Goal: Information Seeking & Learning: Compare options

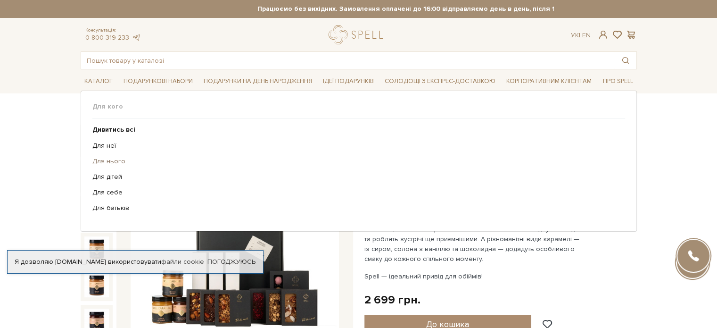
click at [106, 160] on link "Для нього" at bounding box center [355, 161] width 526 height 8
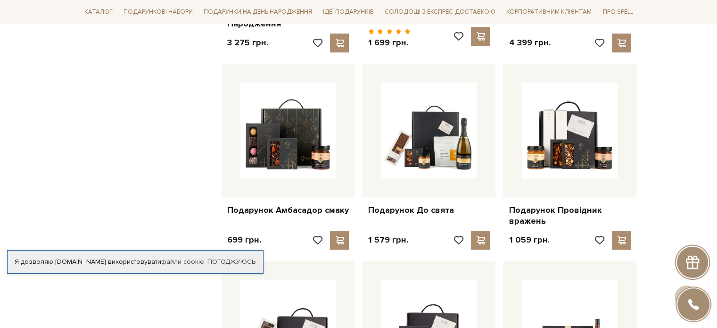
scroll to position [802, 0]
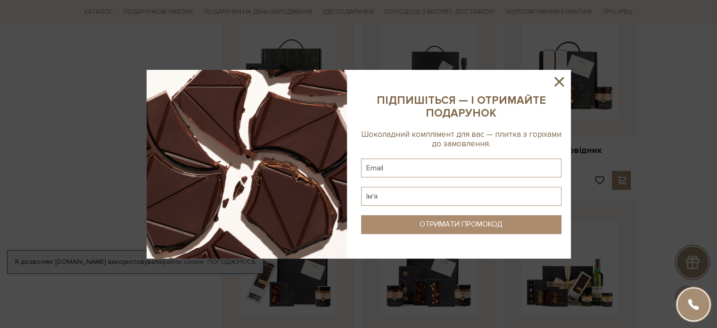
click at [560, 81] on icon at bounding box center [559, 81] width 9 height 9
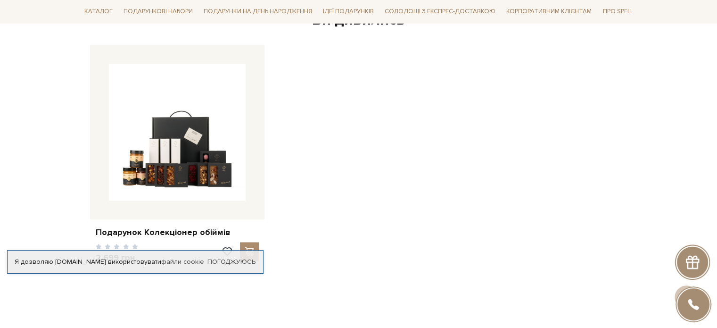
scroll to position [1462, 0]
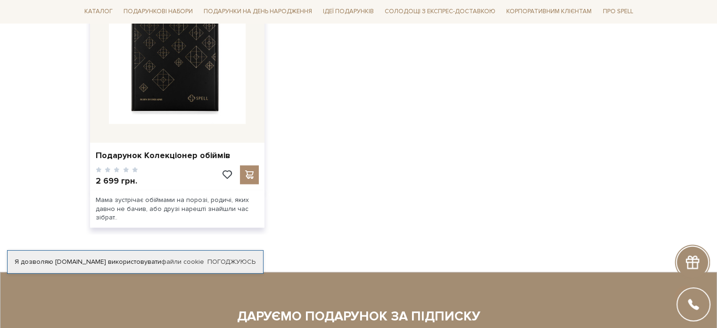
click at [208, 87] on img at bounding box center [177, 55] width 137 height 137
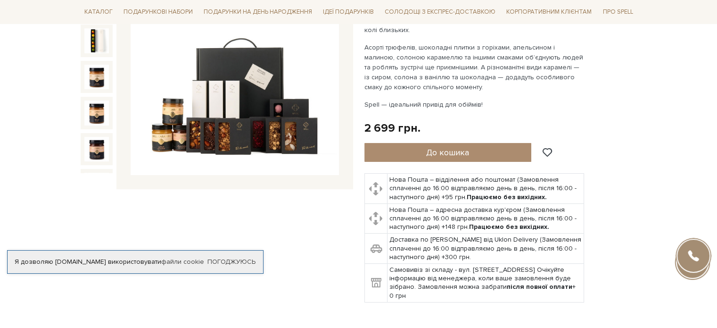
scroll to position [47, 0]
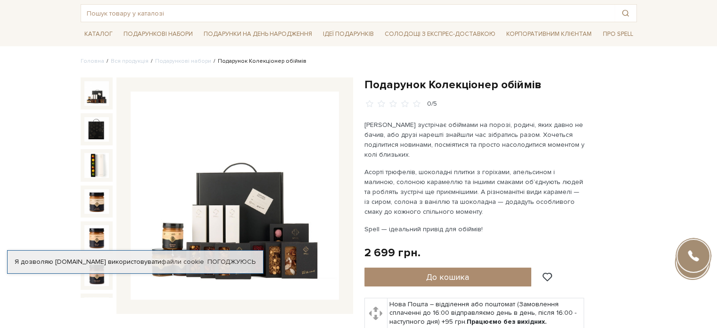
click at [241, 197] on img at bounding box center [235, 195] width 208 height 208
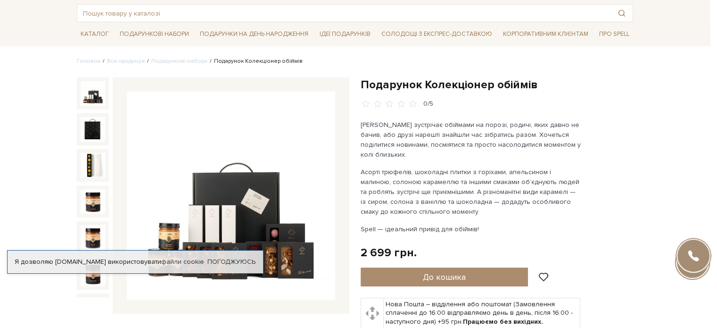
scroll to position [283, 0]
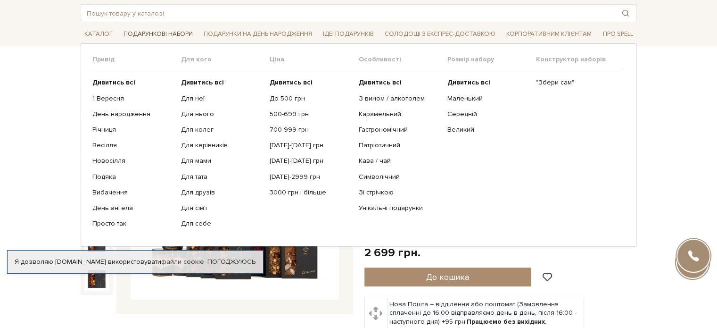
click at [148, 39] on span "Подарункові набори" at bounding box center [158, 34] width 77 height 15
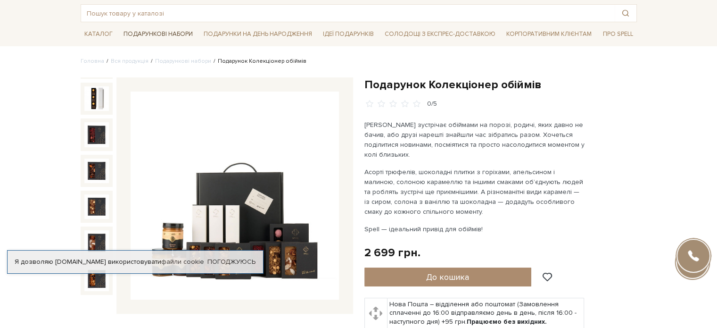
drag, startPoint x: 143, startPoint y: 32, endPoint x: 131, endPoint y: 33, distance: 12.3
click at [123, 36] on span "Подарункові набори" at bounding box center [158, 34] width 77 height 15
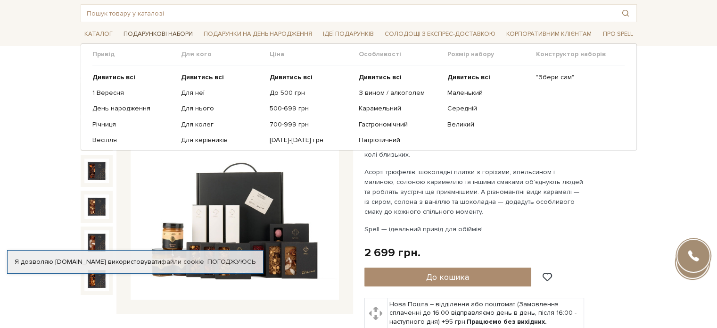
click at [132, 32] on span "Подарункові набори" at bounding box center [158, 34] width 77 height 15
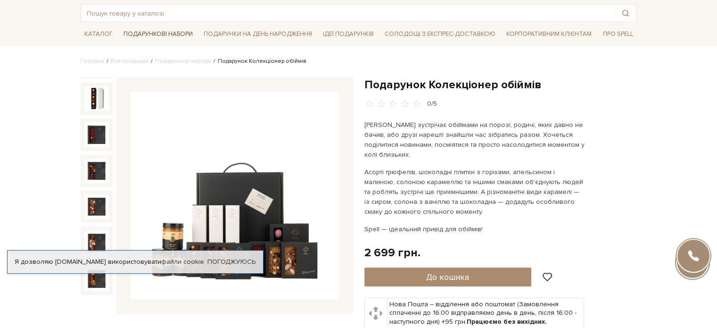
click at [183, 30] on span "Подарункові набори" at bounding box center [158, 34] width 77 height 15
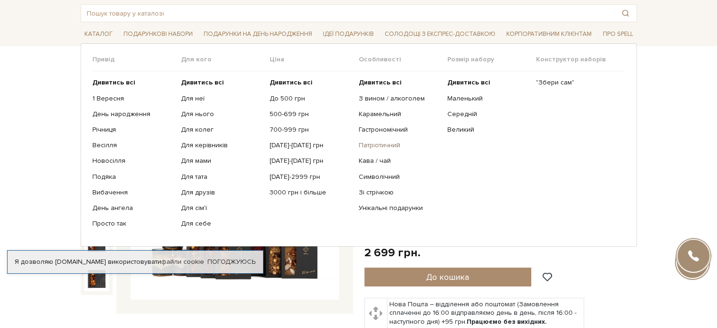
click at [374, 143] on link "Патріотичний" at bounding box center [399, 145] width 82 height 8
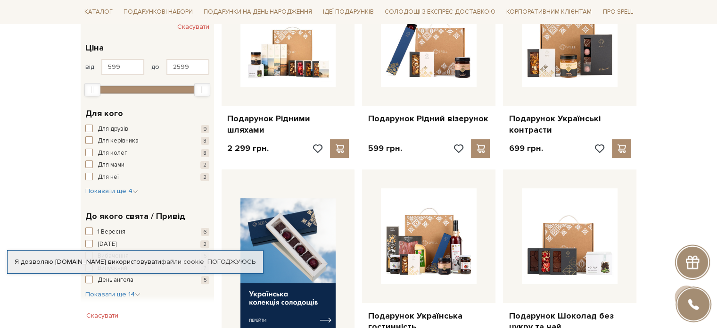
scroll to position [94, 0]
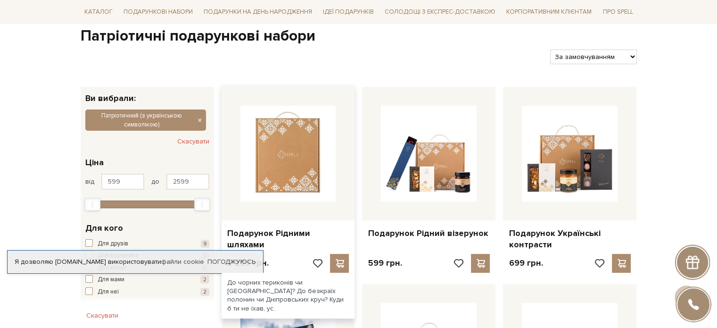
click at [285, 171] on img at bounding box center [288, 154] width 96 height 96
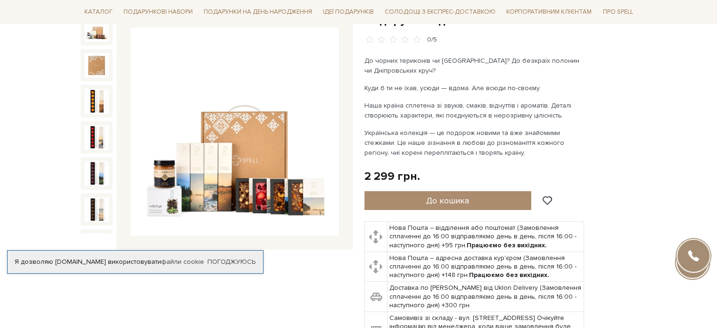
scroll to position [141, 0]
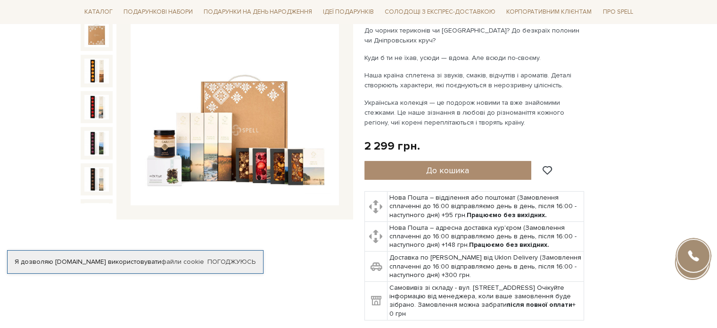
click at [257, 139] on img at bounding box center [235, 101] width 208 height 208
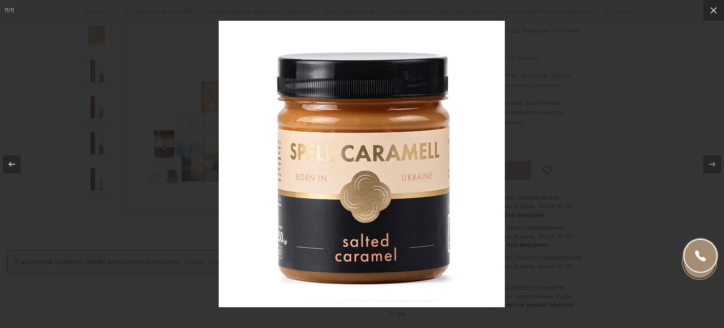
click at [630, 118] on div at bounding box center [362, 164] width 724 height 328
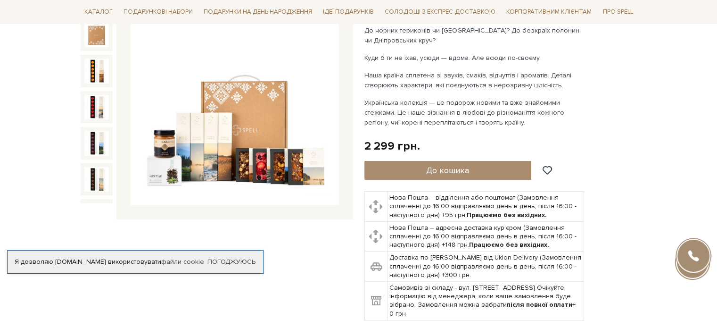
scroll to position [149, 0]
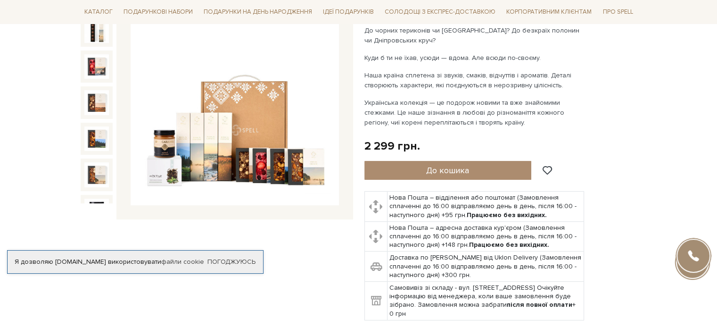
click at [167, 169] on img at bounding box center [235, 101] width 208 height 208
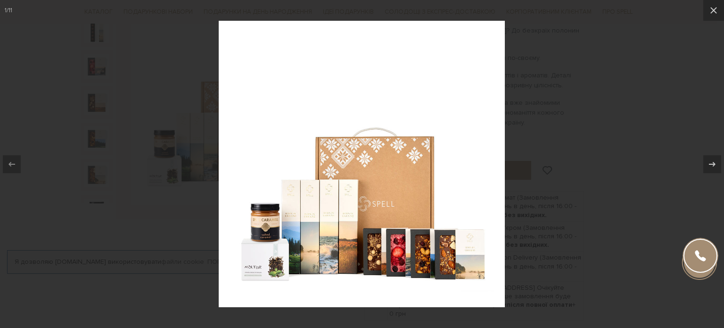
click at [582, 152] on div at bounding box center [362, 164] width 724 height 328
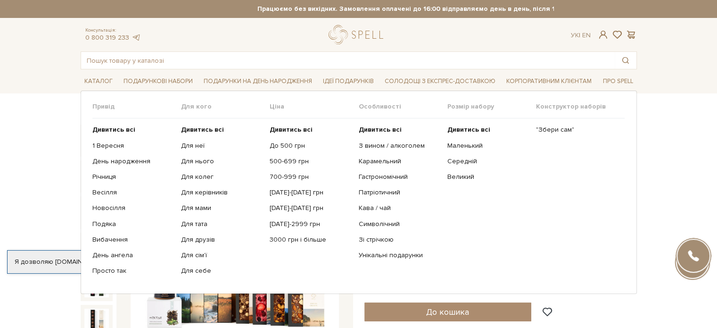
click at [114, 167] on ul "Дивитись всі 1 Вересня День народження Річниця Весілля Новосілля" at bounding box center [136, 200] width 89 height 164
click at [114, 162] on link "День народження" at bounding box center [133, 161] width 82 height 8
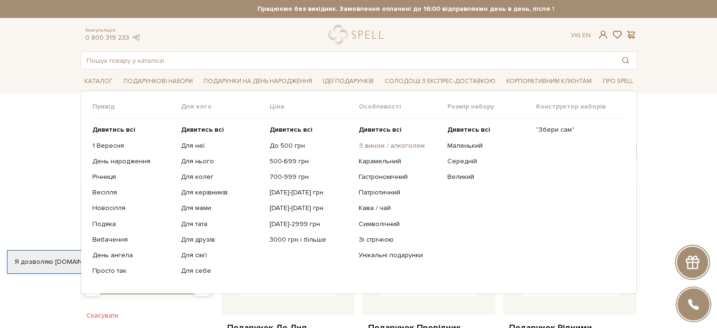
click at [394, 146] on link "З вином / алкоголем" at bounding box center [399, 145] width 82 height 8
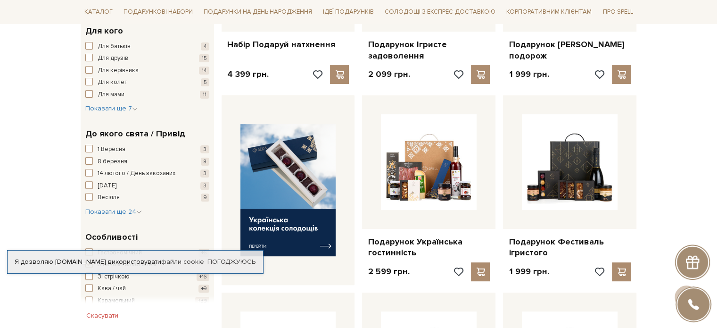
scroll to position [377, 0]
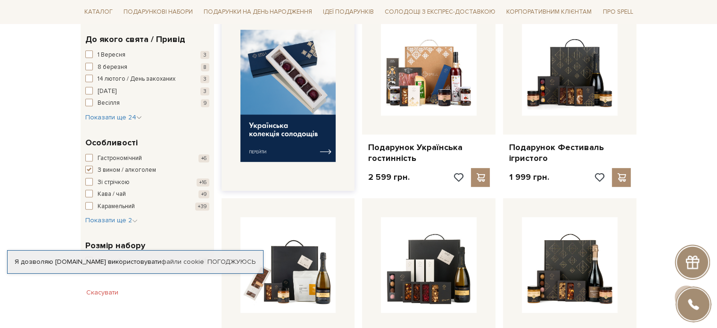
click at [279, 111] on img at bounding box center [288, 96] width 96 height 133
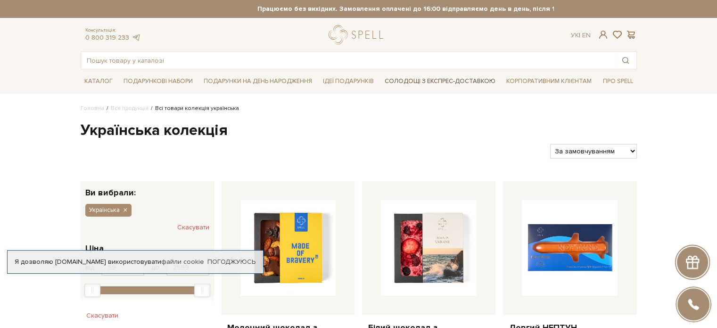
click at [458, 75] on link "Солодощі з експрес-доставкою" at bounding box center [440, 81] width 118 height 16
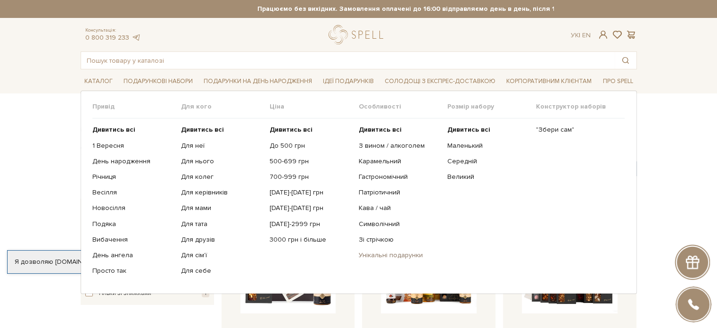
click at [396, 254] on link "Унікальні подарунки" at bounding box center [399, 255] width 82 height 8
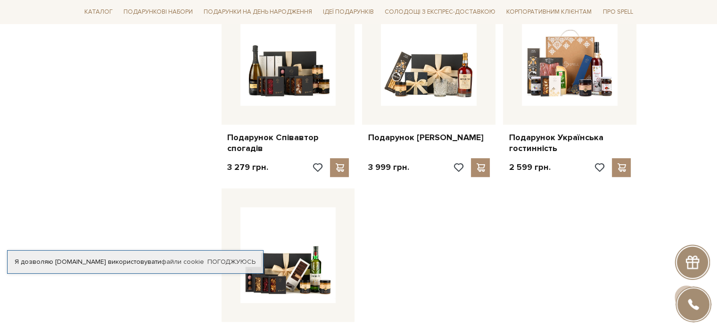
scroll to position [755, 0]
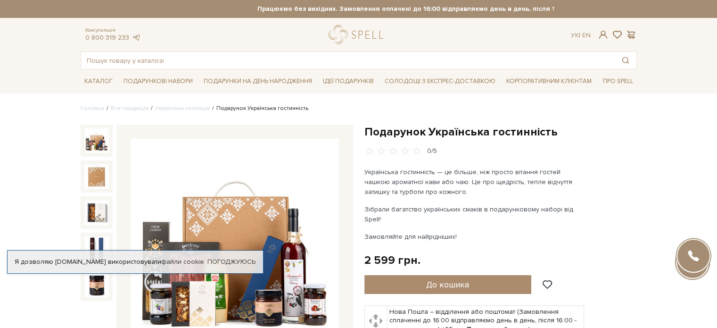
click at [104, 139] on img at bounding box center [96, 140] width 25 height 25
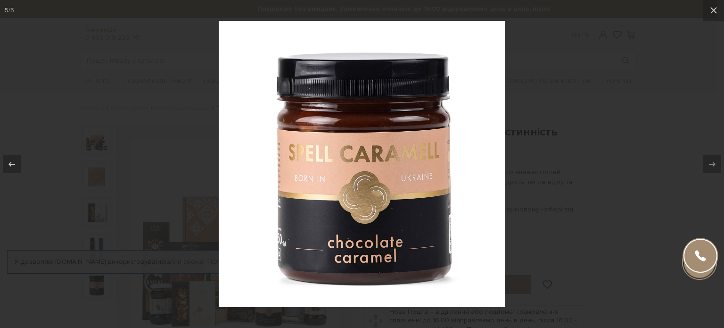
click at [598, 138] on div at bounding box center [362, 164] width 724 height 328
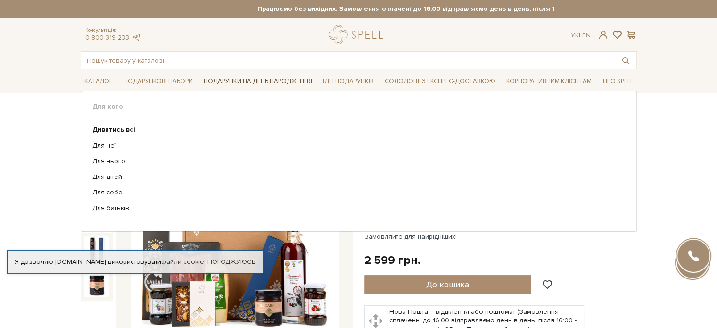
click at [235, 81] on span "Подарунки на День народження" at bounding box center [258, 81] width 116 height 15
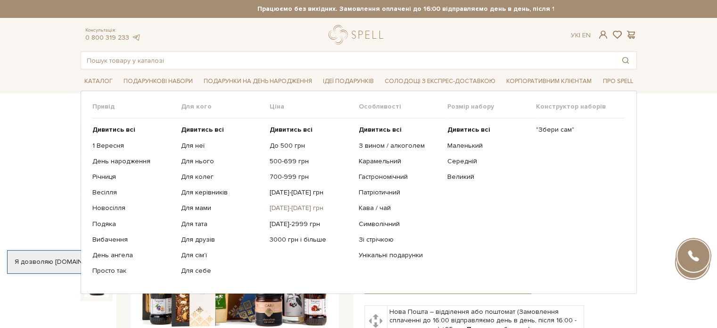
click at [298, 209] on link "[DATE]-[DATE] грн" at bounding box center [311, 208] width 82 height 8
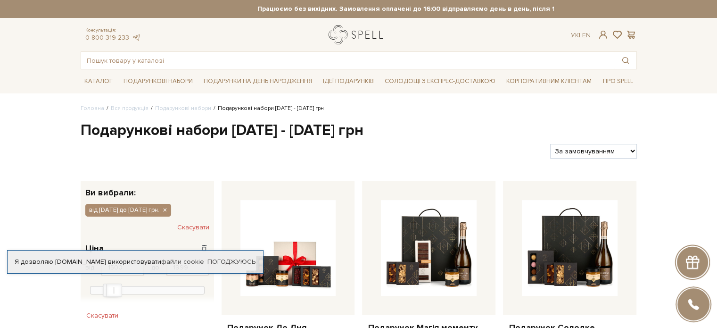
click at [373, 30] on link "logo" at bounding box center [358, 34] width 59 height 19
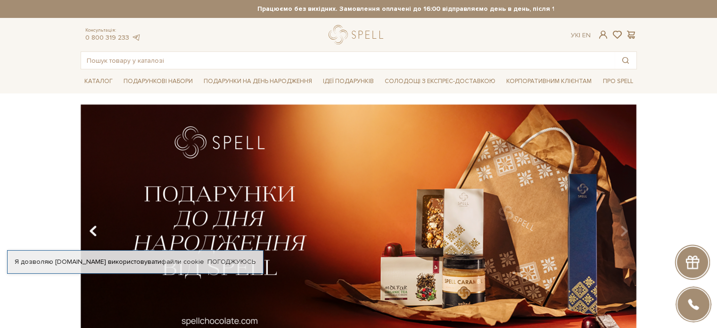
click at [94, 230] on icon "Carousel Navigation" at bounding box center [93, 231] width 8 height 16
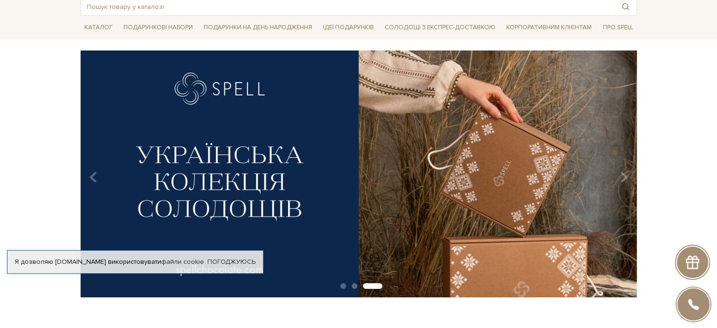
scroll to position [94, 0]
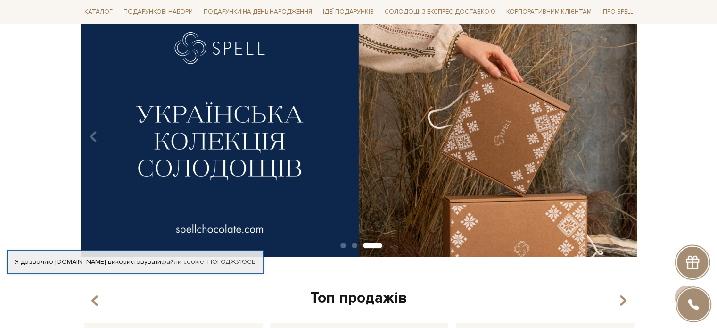
click at [424, 130] on img at bounding box center [359, 133] width 556 height 247
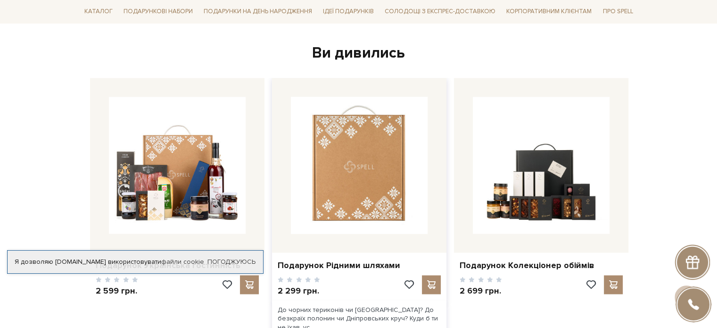
scroll to position [1462, 0]
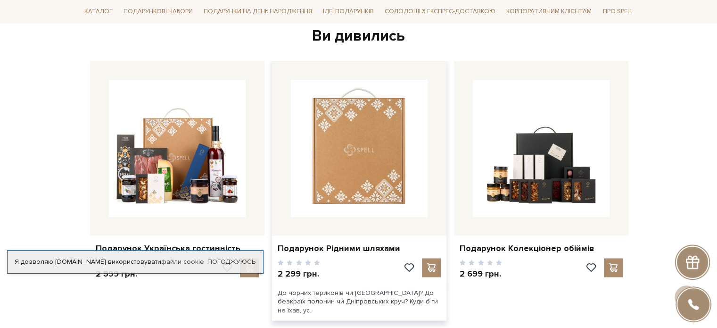
click at [377, 141] on img at bounding box center [359, 148] width 137 height 137
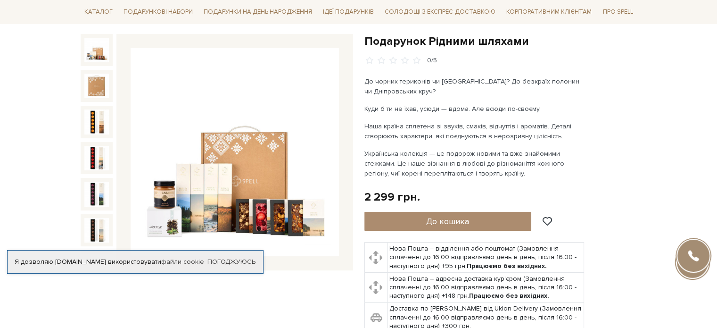
scroll to position [94, 0]
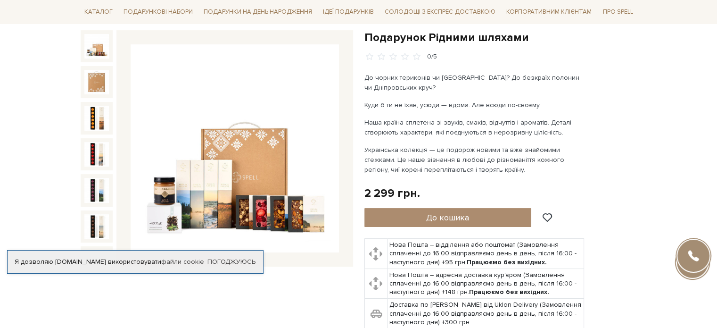
click at [91, 48] on img at bounding box center [96, 46] width 25 height 25
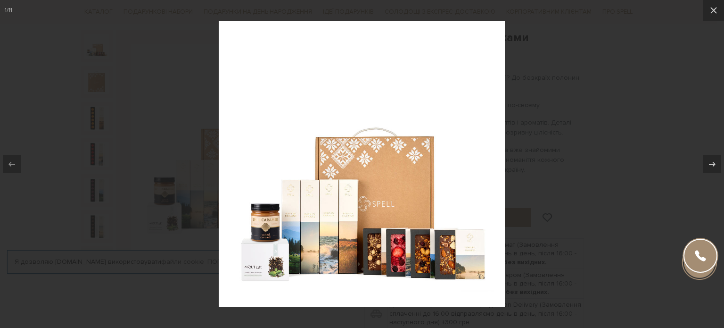
click at [556, 112] on div at bounding box center [362, 164] width 724 height 328
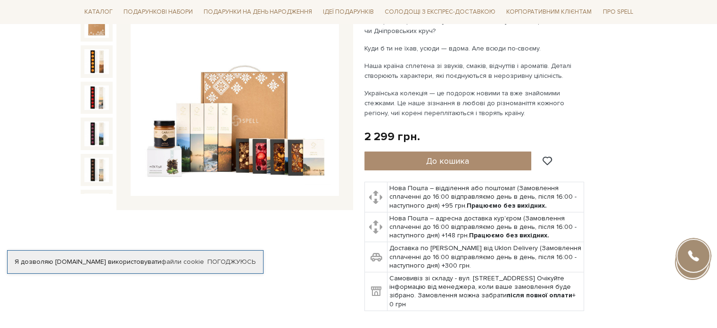
scroll to position [47, 0]
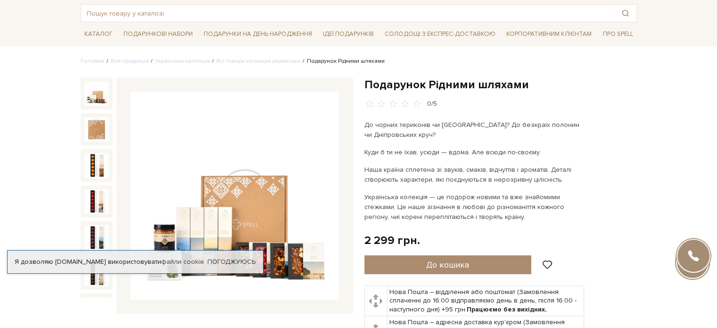
click at [94, 93] on img at bounding box center [96, 93] width 25 height 25
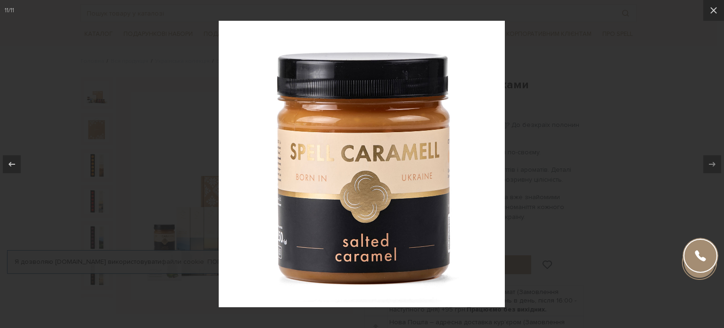
click at [137, 194] on div at bounding box center [362, 164] width 724 height 328
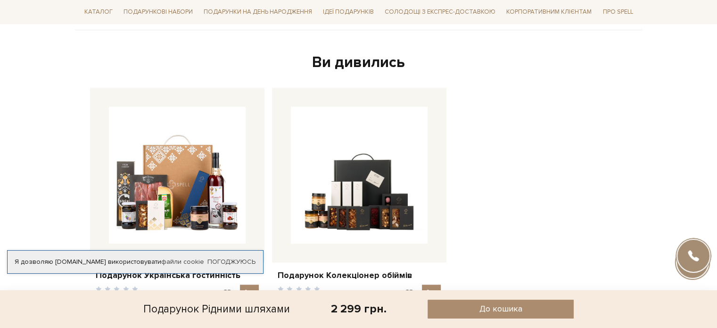
scroll to position [990, 0]
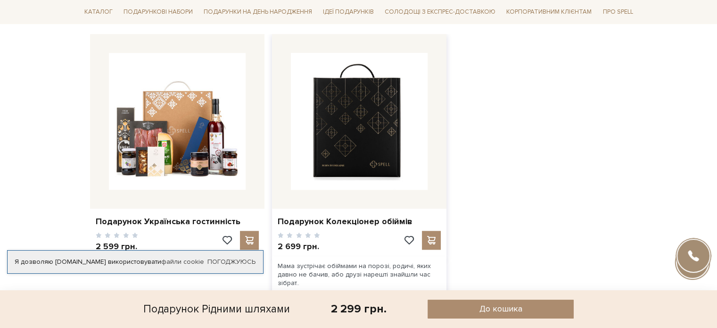
click at [357, 123] on img at bounding box center [359, 121] width 137 height 137
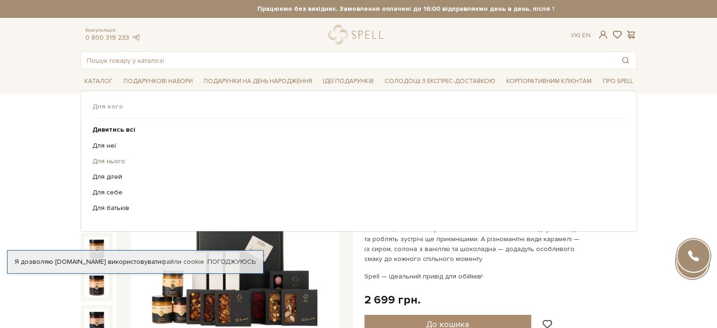
click at [113, 160] on link "Для нього" at bounding box center [355, 161] width 526 height 8
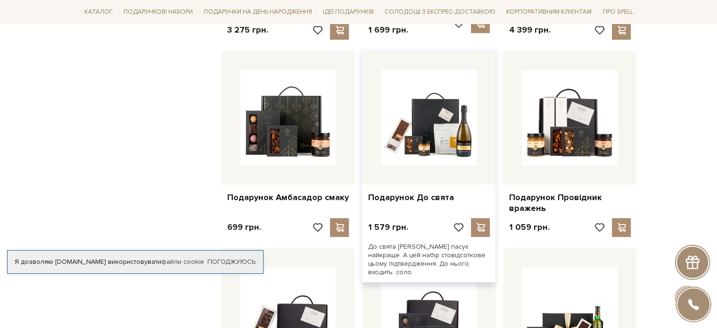
scroll to position [519, 0]
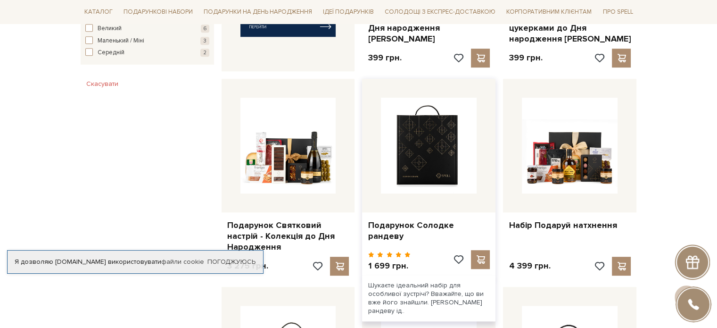
click at [411, 147] on img at bounding box center [429, 146] width 96 height 96
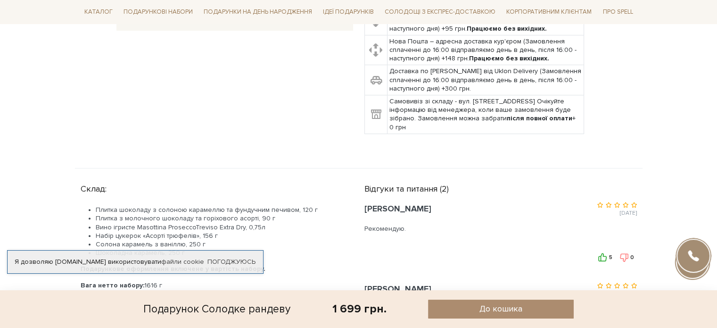
scroll to position [94, 0]
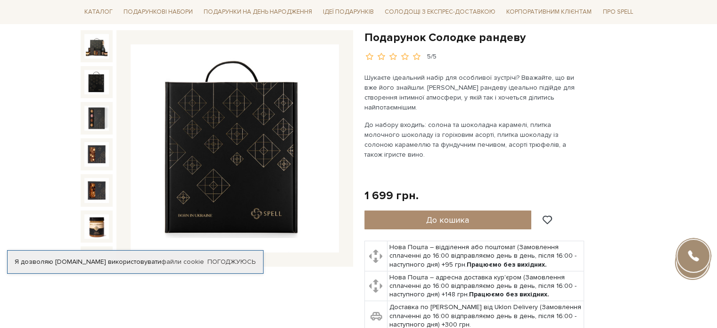
click at [266, 154] on img at bounding box center [235, 148] width 208 height 208
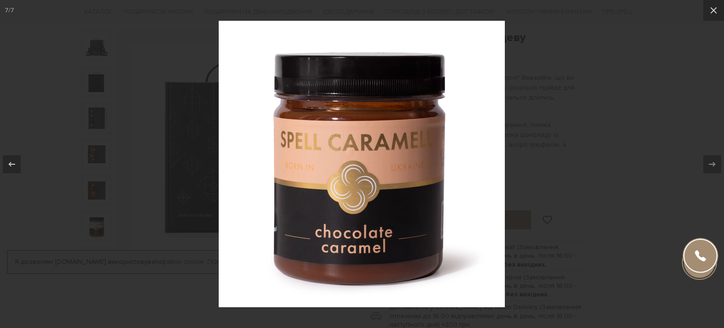
click at [616, 178] on div at bounding box center [362, 164] width 724 height 328
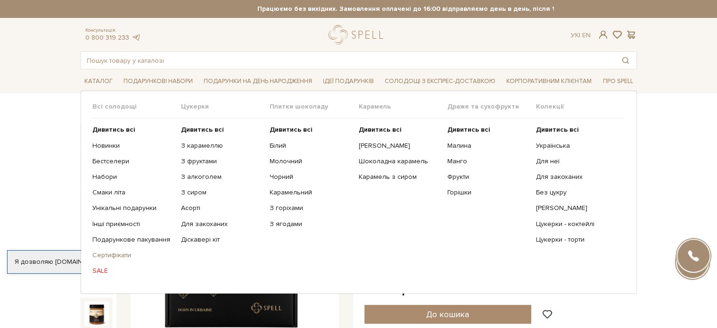
click at [110, 254] on link "Сертифікати" at bounding box center [133, 255] width 82 height 8
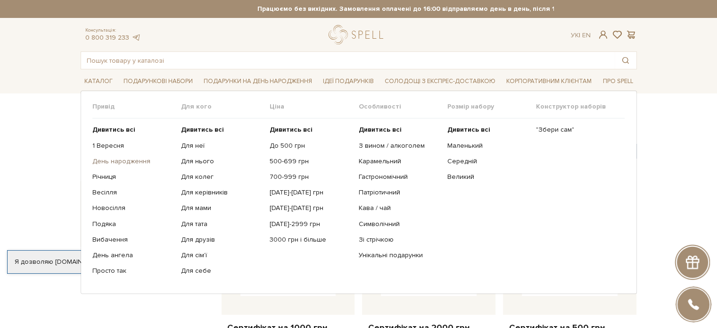
click at [141, 160] on link "День народження" at bounding box center [133, 161] width 82 height 8
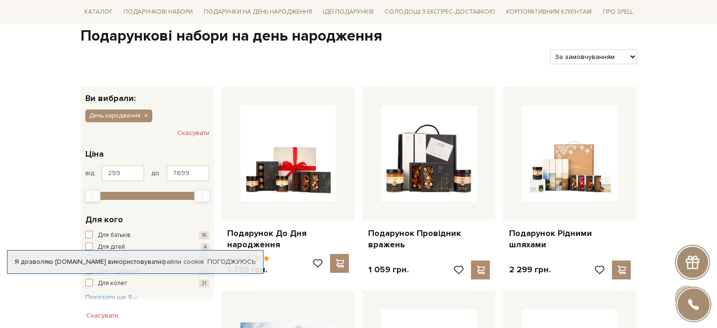
scroll to position [236, 0]
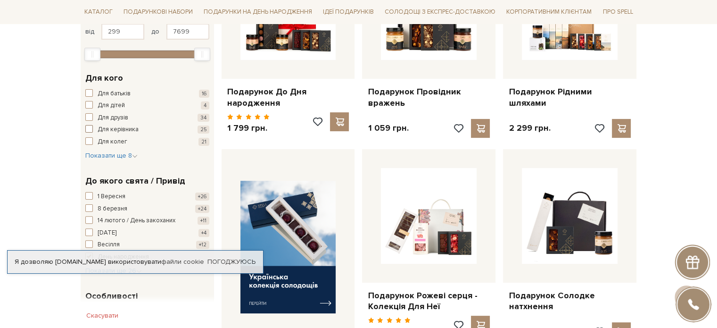
click at [132, 130] on span "Для керівника" at bounding box center [118, 129] width 41 height 9
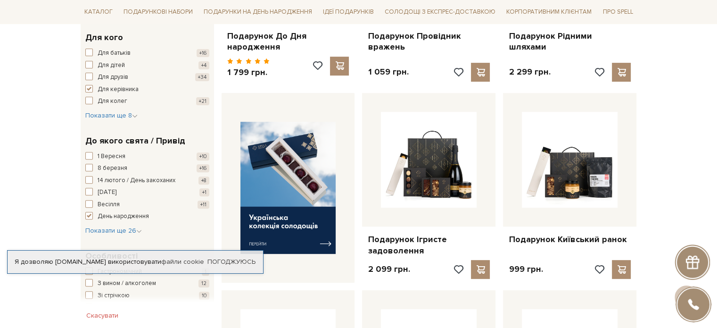
scroll to position [330, 0]
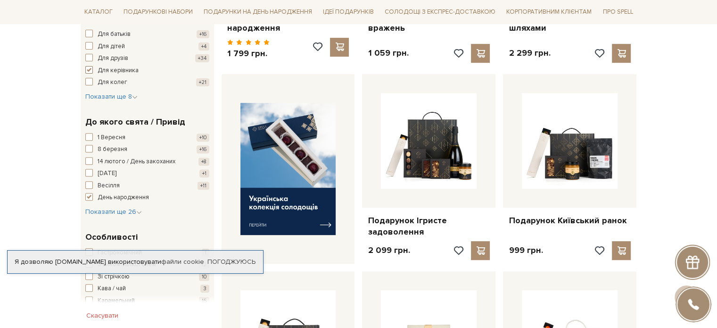
click at [89, 71] on span "button" at bounding box center [89, 70] width 8 height 8
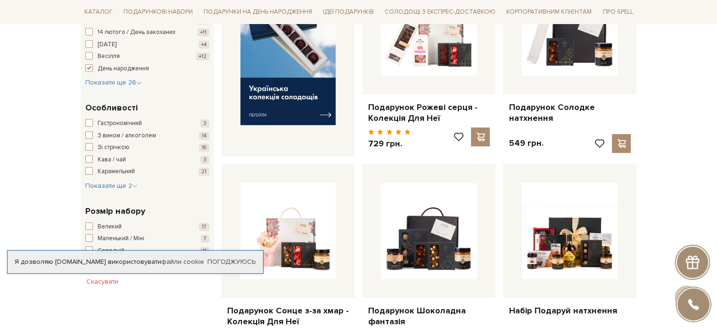
scroll to position [472, 0]
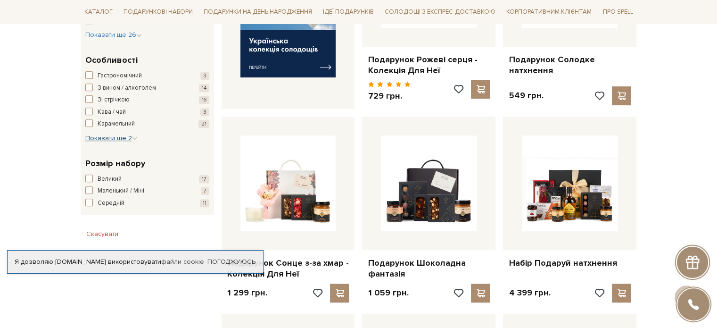
click at [123, 139] on span "Показати ще 2" at bounding box center [111, 138] width 52 height 8
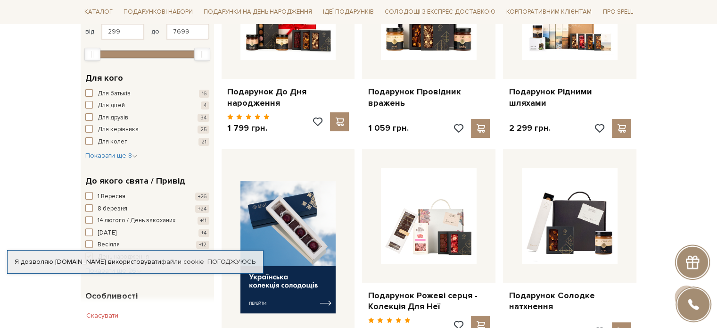
scroll to position [236, 0]
click at [123, 153] on span "Показати ще 8" at bounding box center [111, 155] width 52 height 8
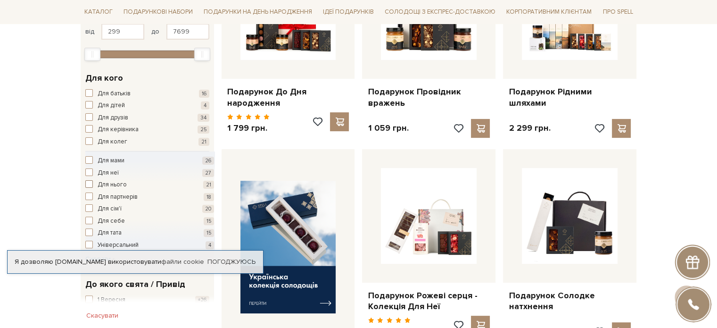
click at [106, 183] on span "Для нього" at bounding box center [112, 184] width 29 height 9
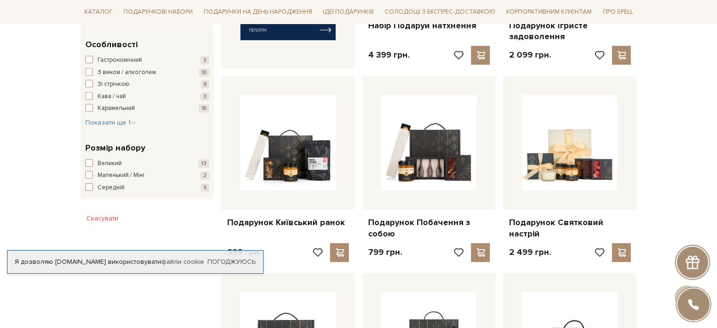
scroll to position [377, 0]
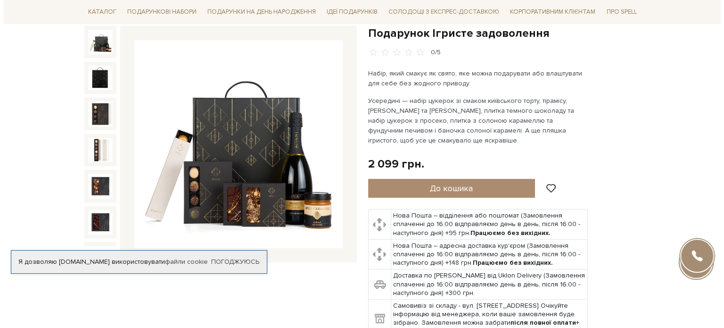
scroll to position [94, 0]
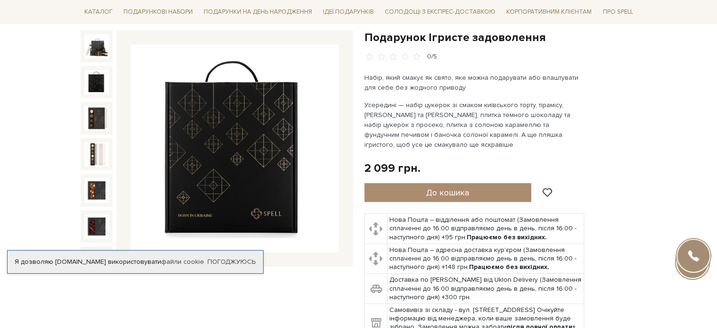
click at [99, 75] on img at bounding box center [96, 82] width 25 height 25
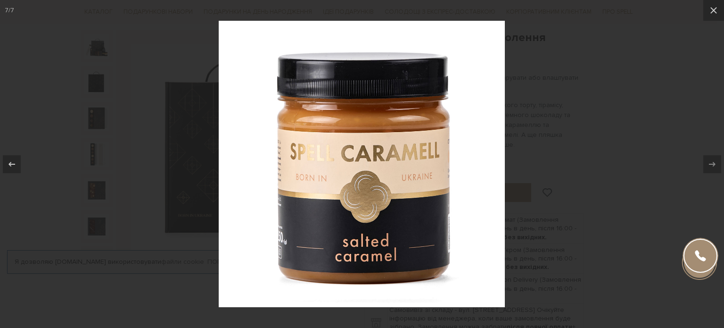
drag, startPoint x: 524, startPoint y: 118, endPoint x: 524, endPoint y: 112, distance: 6.6
click at [524, 112] on div at bounding box center [362, 164] width 724 height 328
